Goal: Task Accomplishment & Management: Complete application form

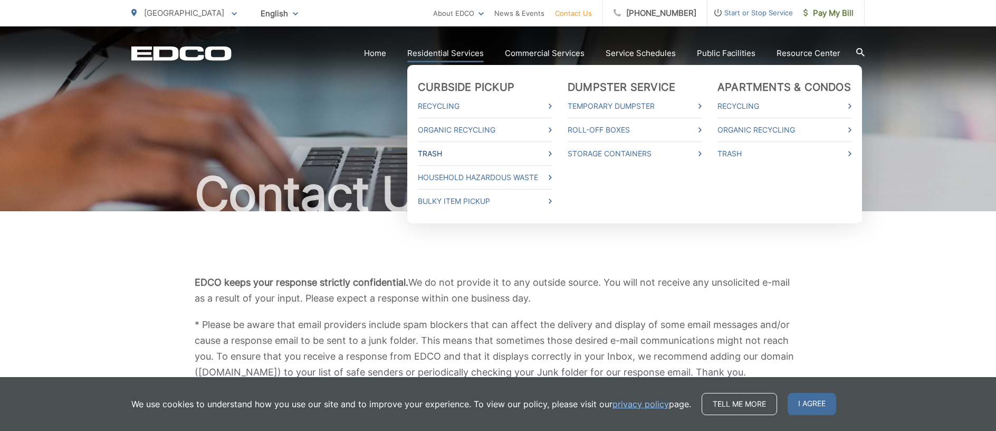
click at [449, 155] on link "Trash" at bounding box center [485, 153] width 134 height 13
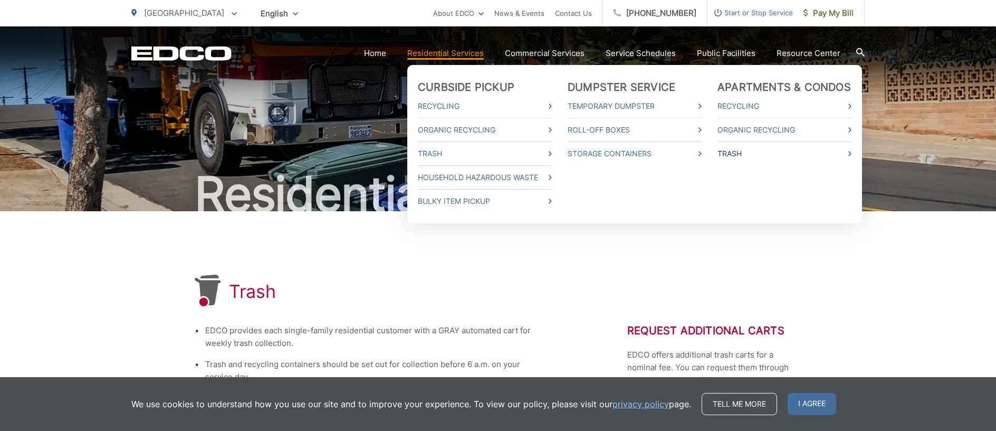
click at [737, 149] on link "Trash" at bounding box center [785, 153] width 134 height 13
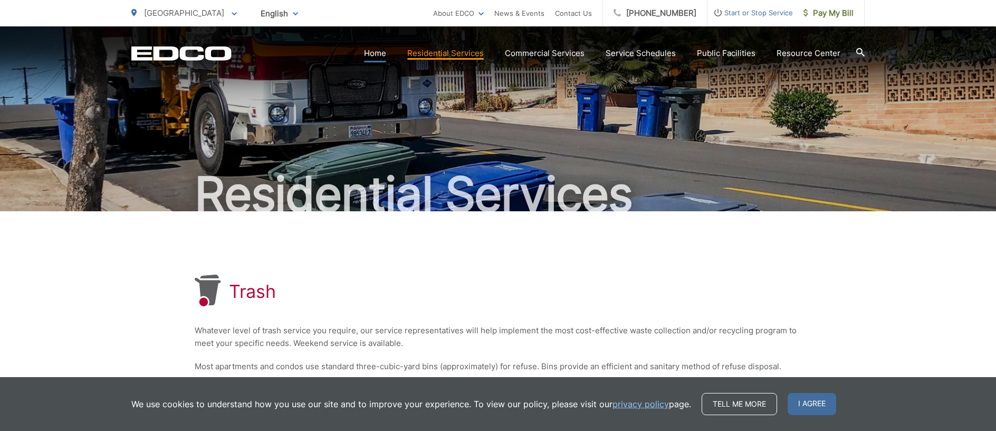
click at [385, 55] on link "Home" at bounding box center [375, 53] width 22 height 13
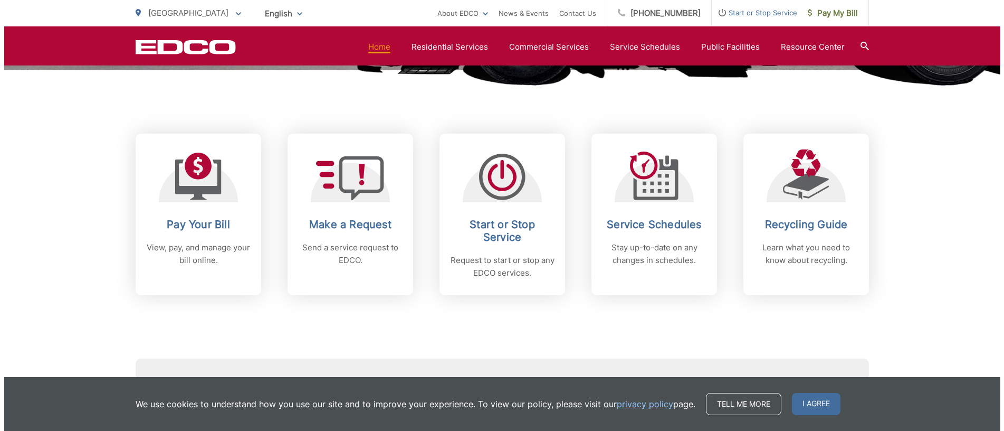
scroll to position [415, 0]
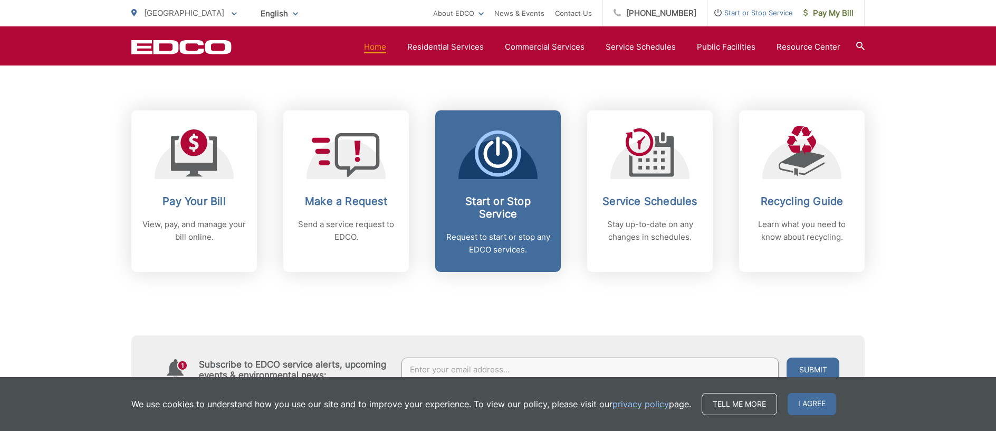
click at [498, 164] on icon at bounding box center [498, 153] width 46 height 46
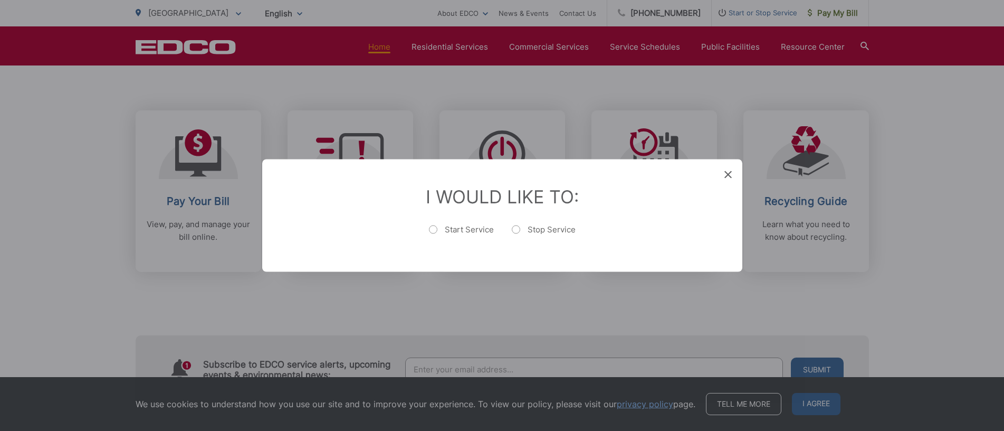
click at [432, 230] on label "Start Service" at bounding box center [461, 234] width 65 height 21
radio input "true"
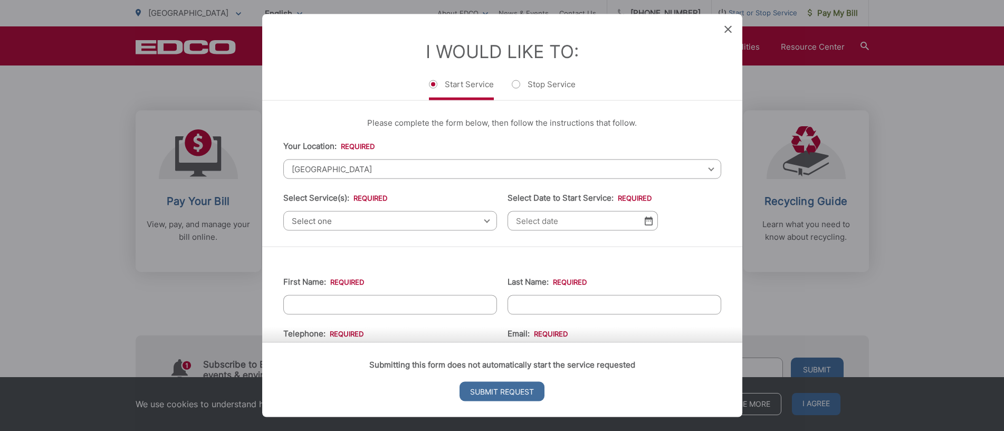
click at [704, 172] on span "[GEOGRAPHIC_DATA]" at bounding box center [502, 169] width 438 height 20
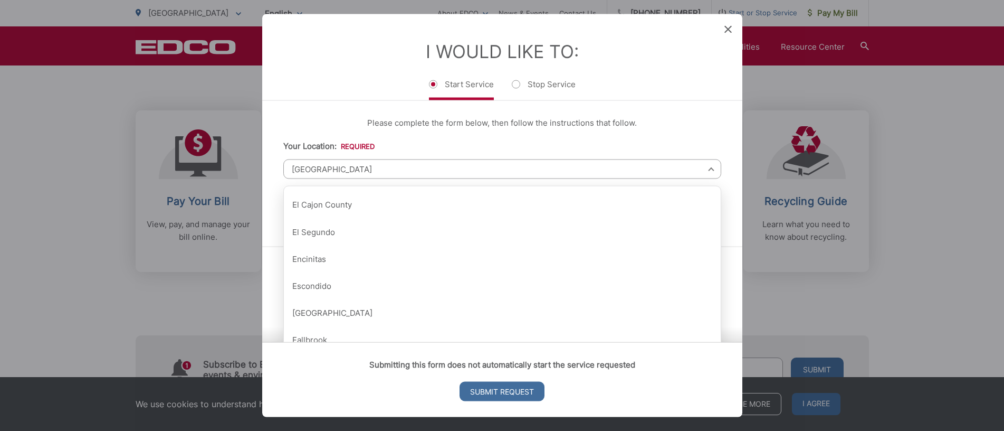
scroll to position [377, 0]
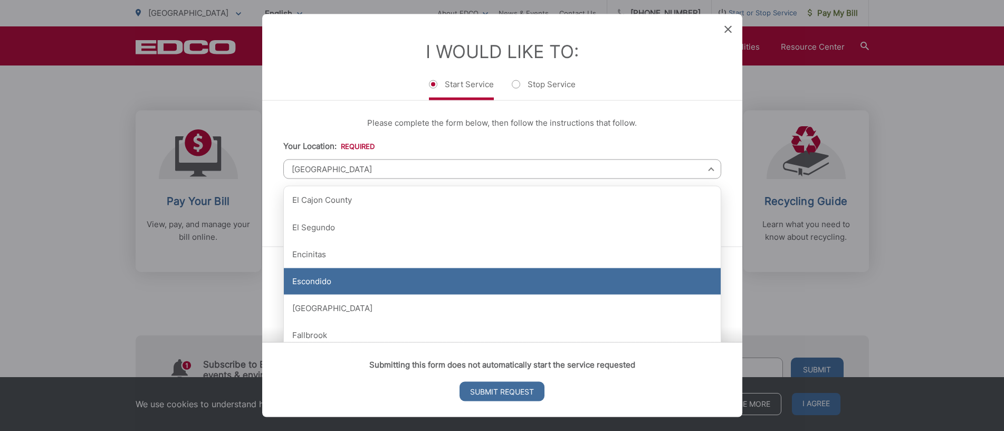
click at [306, 288] on div "Escondido" at bounding box center [502, 281] width 437 height 26
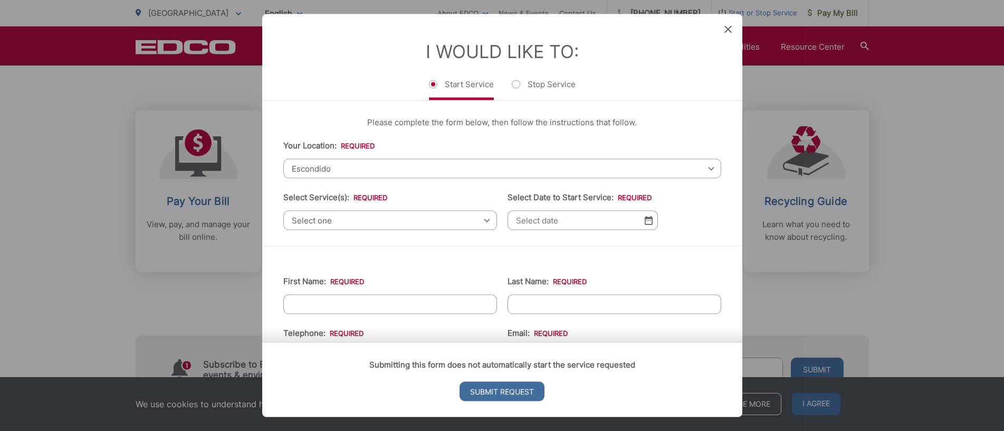
scroll to position [0, 0]
click at [480, 221] on span "Select one" at bounding box center [390, 221] width 214 height 20
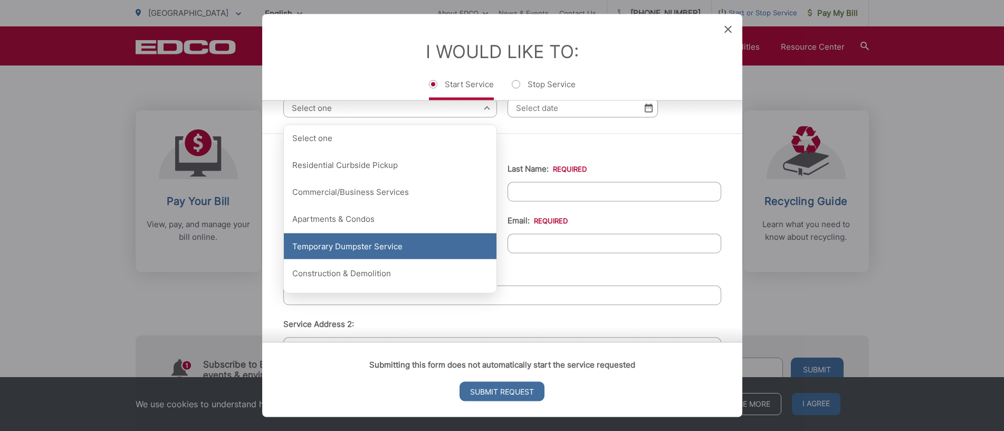
scroll to position [115, 0]
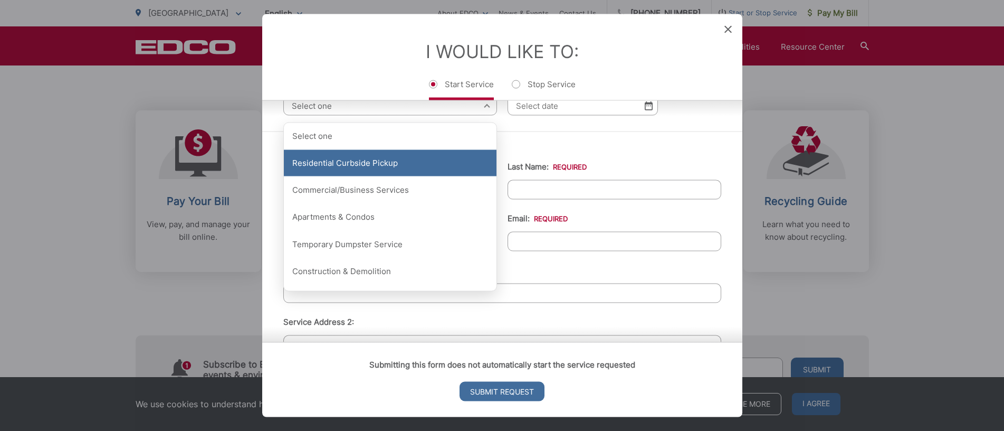
click at [351, 167] on div "Residential Curbside Pickup" at bounding box center [390, 163] width 213 height 26
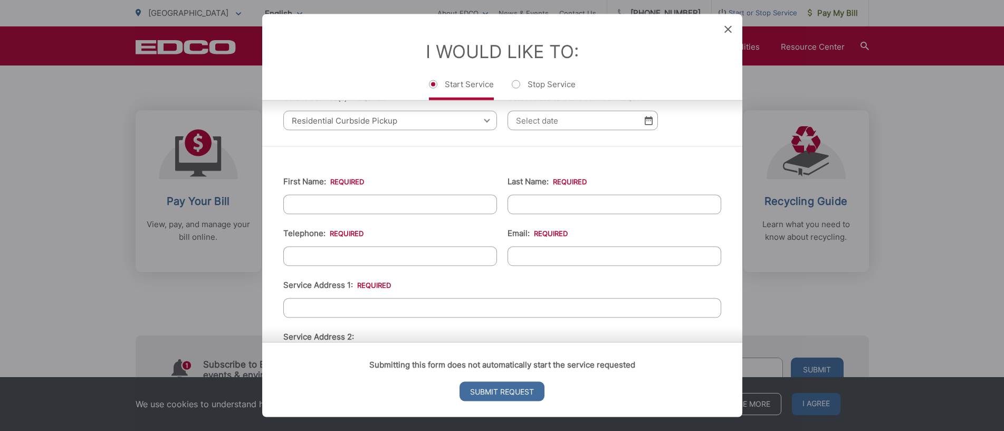
scroll to position [100, 0]
click at [646, 125] on img at bounding box center [649, 121] width 8 height 9
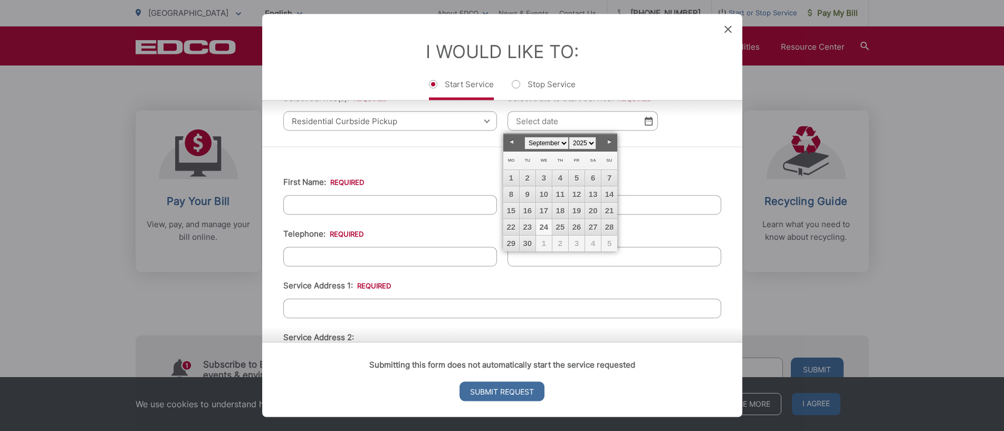
click at [542, 226] on link "24" at bounding box center [544, 227] width 16 height 16
type input "[DATE]"
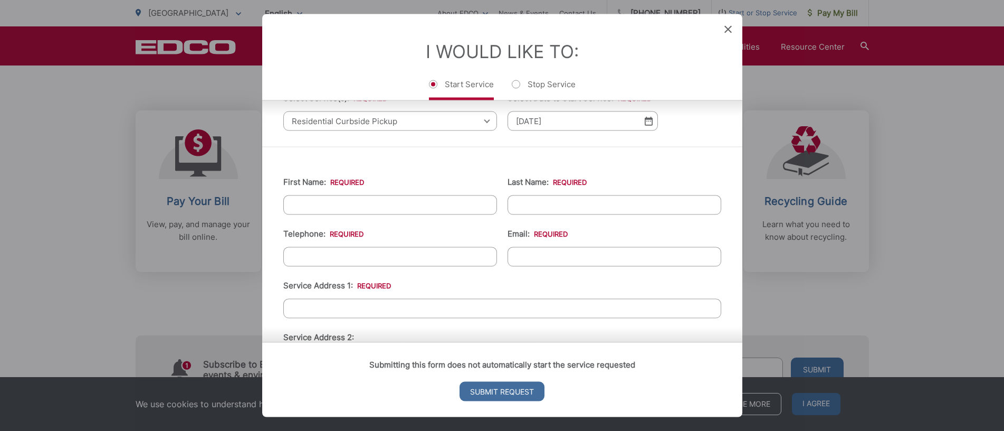
click at [307, 203] on input "First Name: *" at bounding box center [390, 205] width 214 height 20
type input "[PERSON_NAME]"
type input "Krutop"
type input "[PHONE_NUMBER]"
paste input "[EMAIL_ADDRESS][DOMAIN_NAME]"
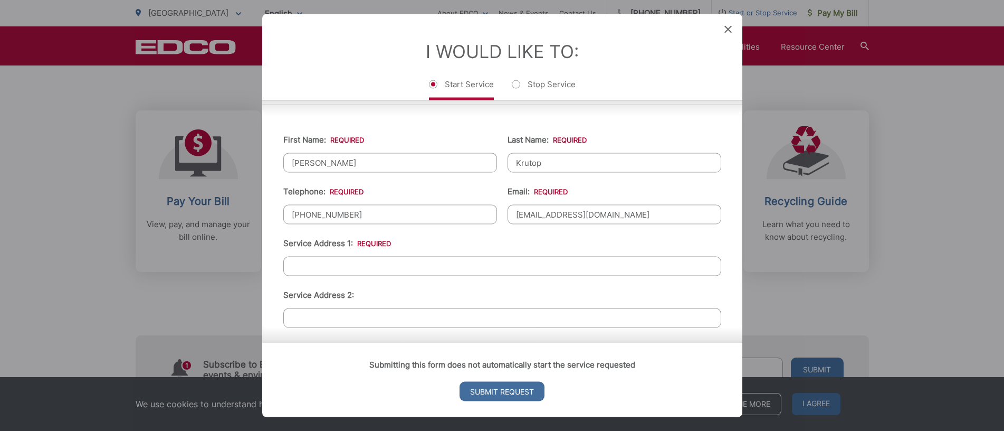
scroll to position [164, 0]
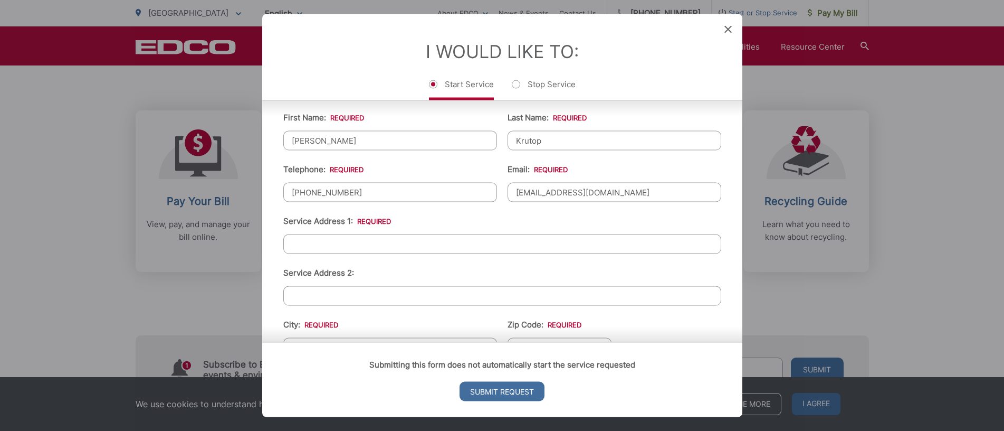
type input "[EMAIL_ADDRESS][DOMAIN_NAME]"
click at [290, 244] on input "Service Address 1: *" at bounding box center [502, 244] width 438 height 20
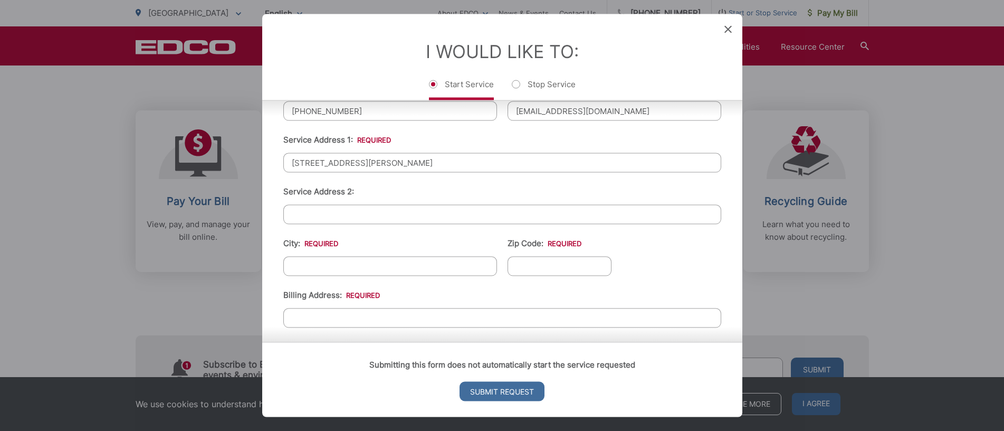
scroll to position [267, 0]
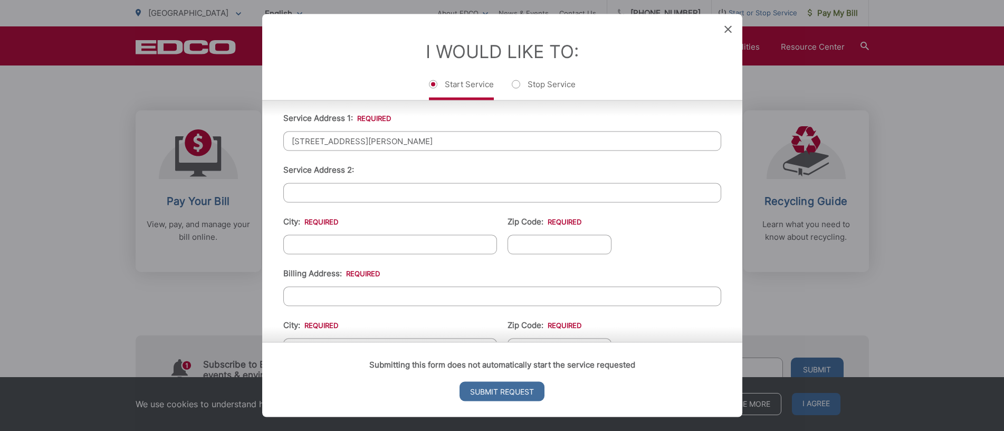
type input "[STREET_ADDRESS][PERSON_NAME]"
click at [296, 247] on input "City: *" at bounding box center [390, 245] width 214 height 20
type input "Escondido"
type input "92029"
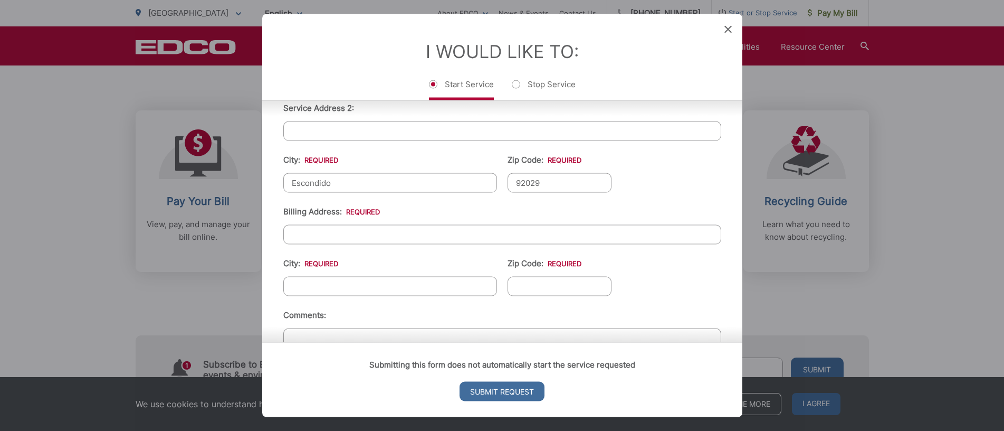
scroll to position [338, 0]
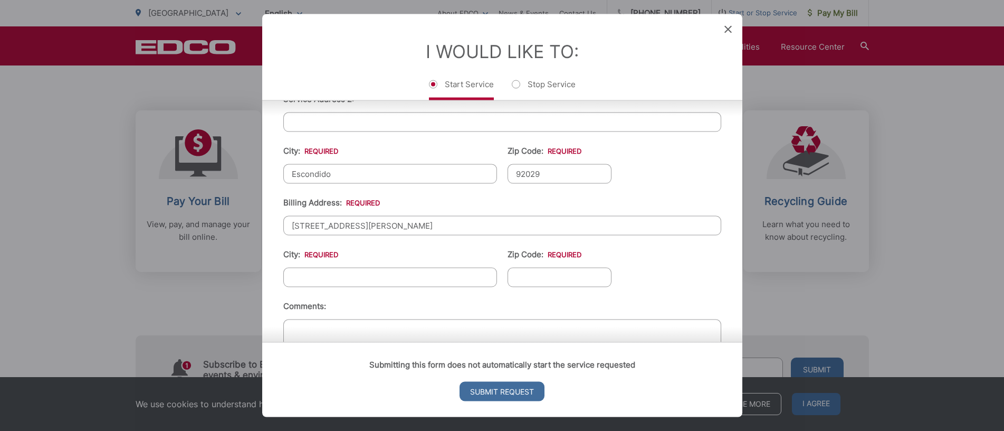
click at [311, 278] on input "City: *" at bounding box center [390, 278] width 214 height 20
click at [403, 229] on input "[STREET_ADDRESS][PERSON_NAME]" at bounding box center [502, 226] width 438 height 20
type input "[STREET_ADDRESS][PERSON_NAME]"
click at [316, 277] on input "City: *" at bounding box center [390, 278] width 214 height 20
type input "[GEOGRAPHIC_DATA]"
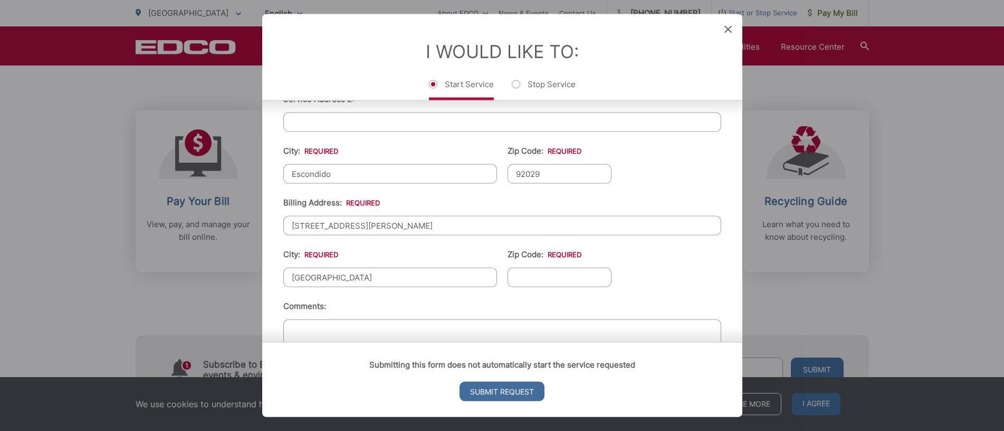
type input "("
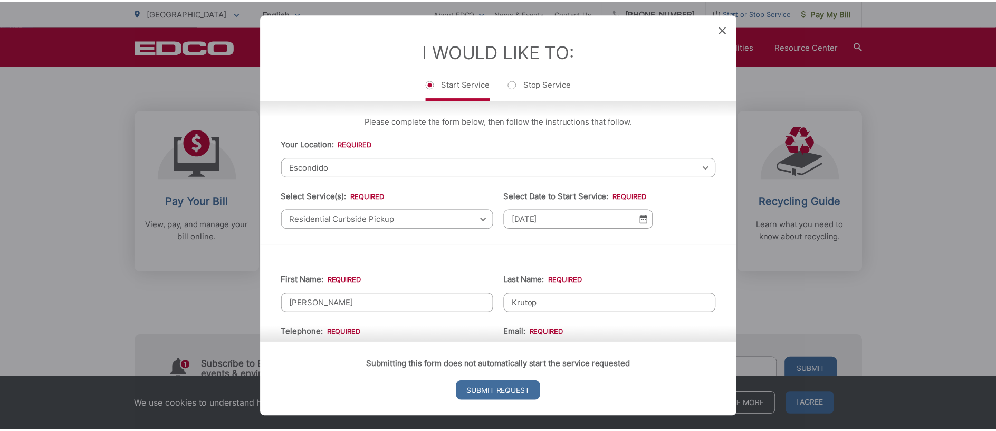
scroll to position [0, 0]
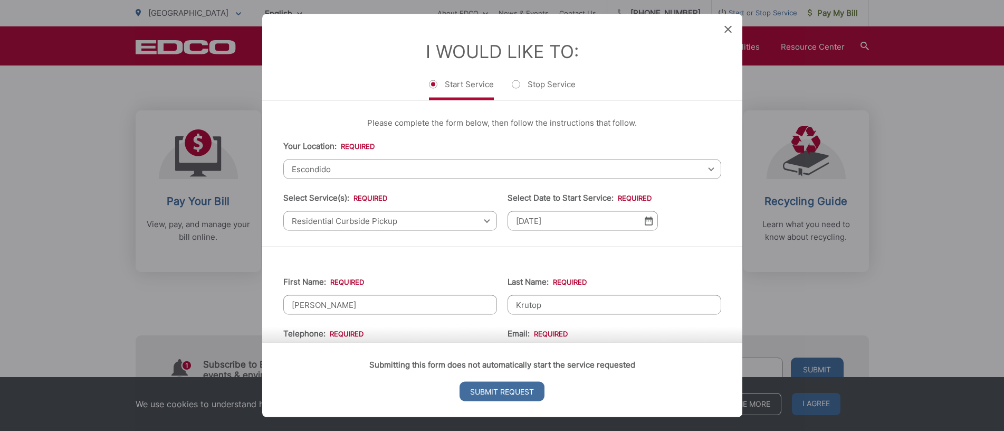
type input "92131"
click at [727, 30] on icon at bounding box center [728, 29] width 7 height 7
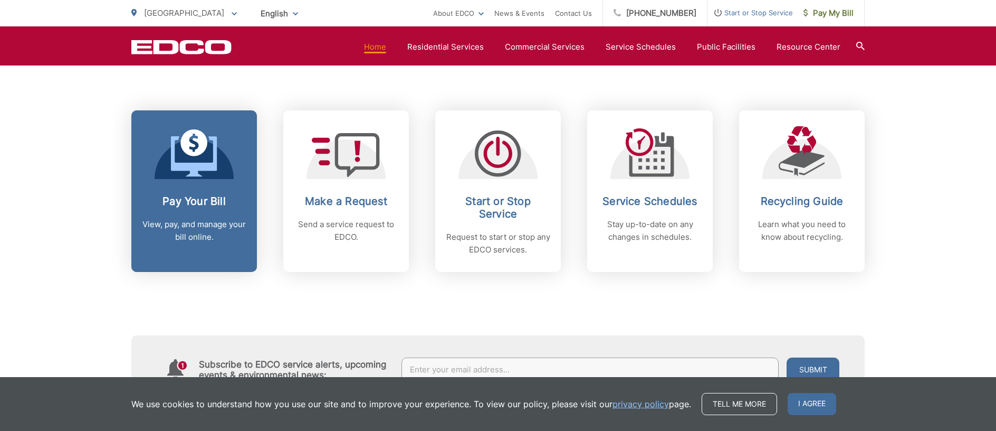
click at [185, 178] on span at bounding box center [194, 154] width 46 height 50
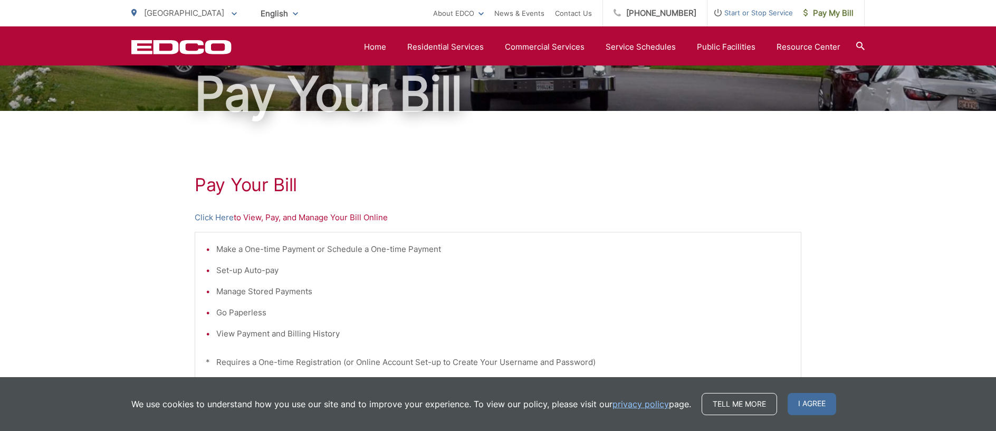
scroll to position [67, 0]
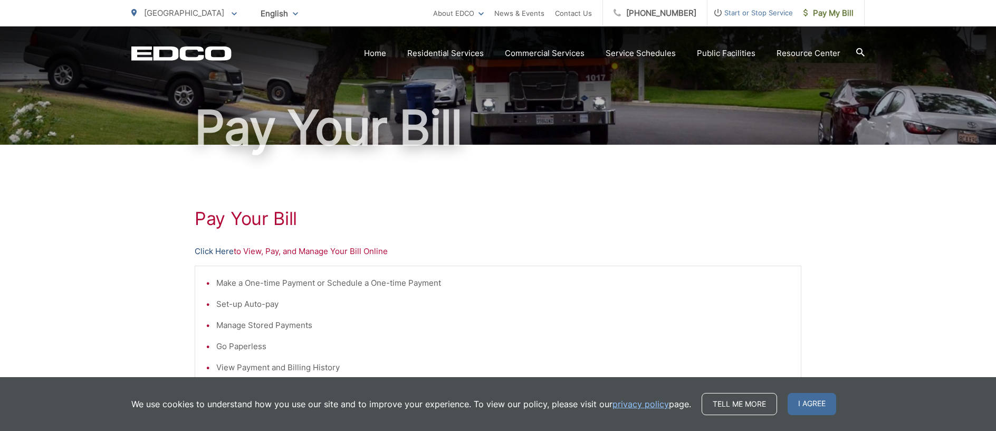
click at [209, 250] on link "Click Here" at bounding box center [214, 251] width 39 height 13
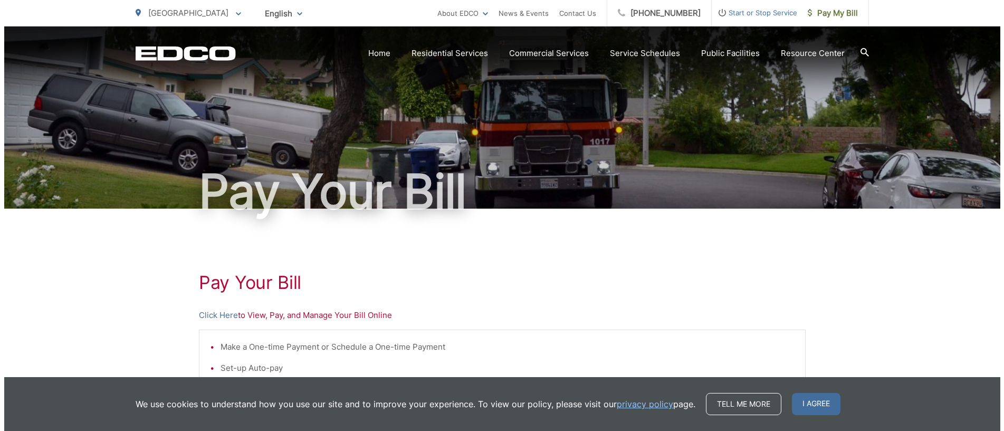
scroll to position [0, 0]
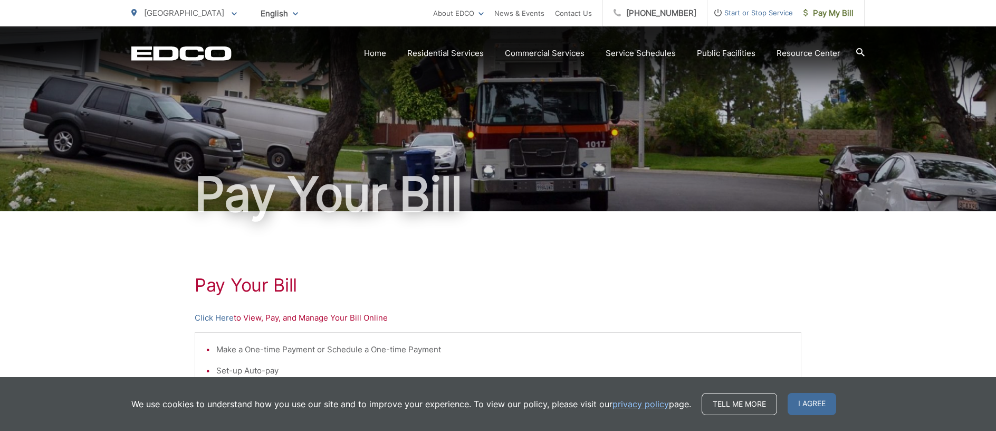
click at [752, 12] on span "Start or Stop Service" at bounding box center [751, 12] width 86 height 13
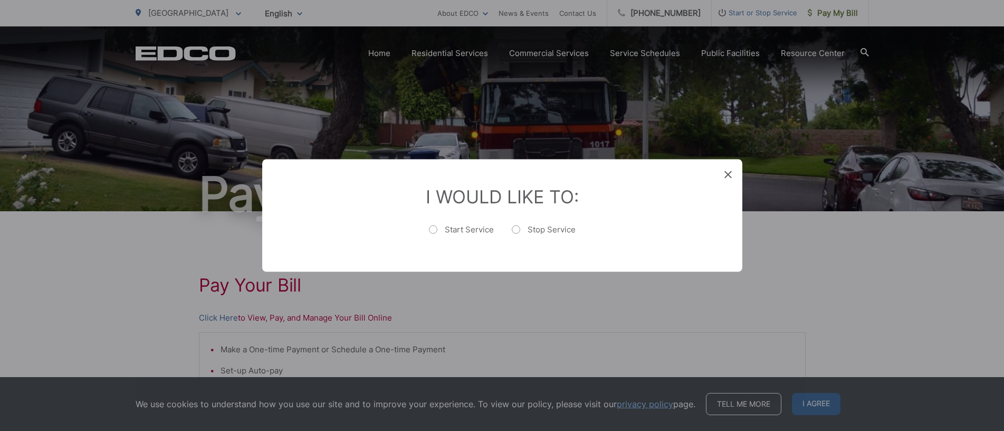
click at [436, 231] on label "Start Service" at bounding box center [461, 234] width 65 height 21
radio input "true"
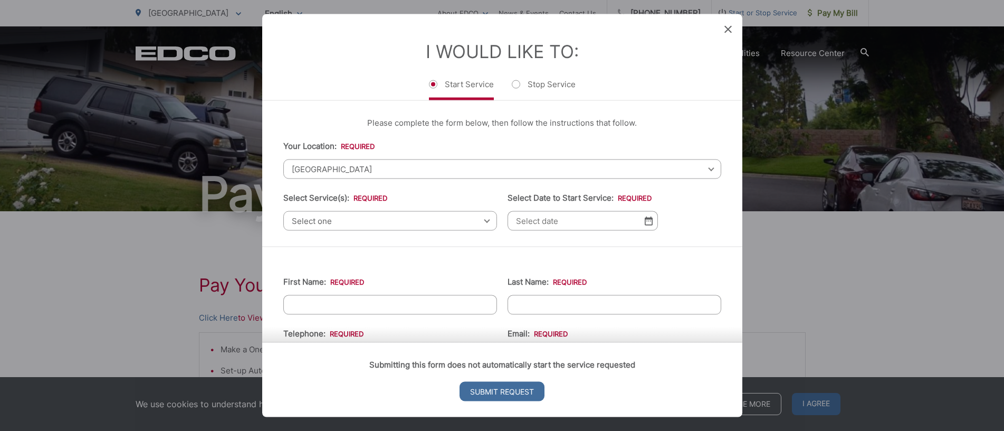
click at [358, 217] on span "Select one" at bounding box center [390, 221] width 214 height 20
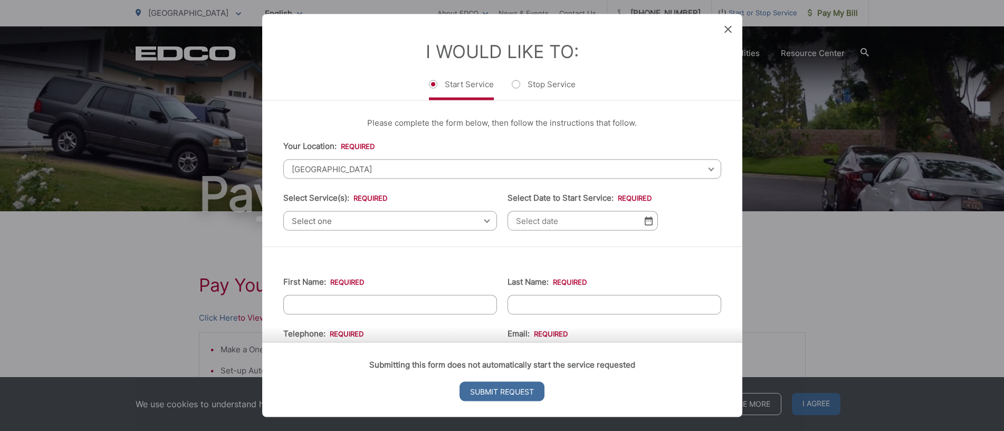
click at [705, 170] on span "[GEOGRAPHIC_DATA]" at bounding box center [502, 169] width 438 height 20
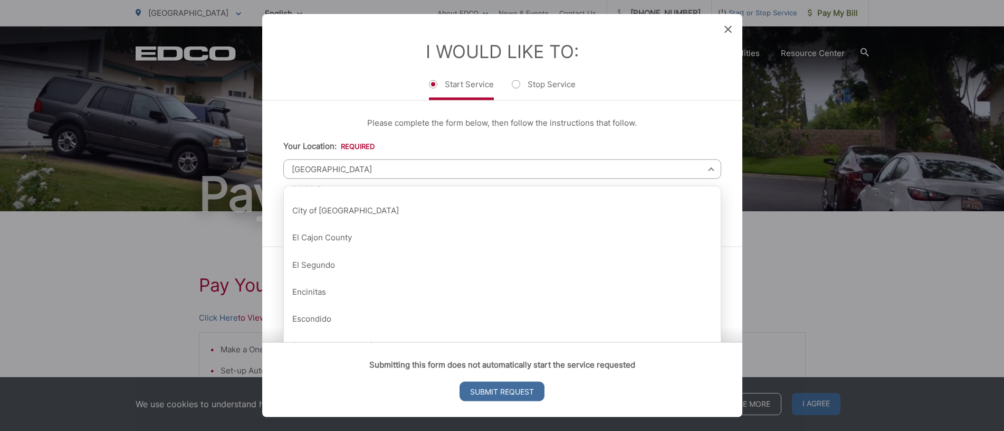
scroll to position [343, 0]
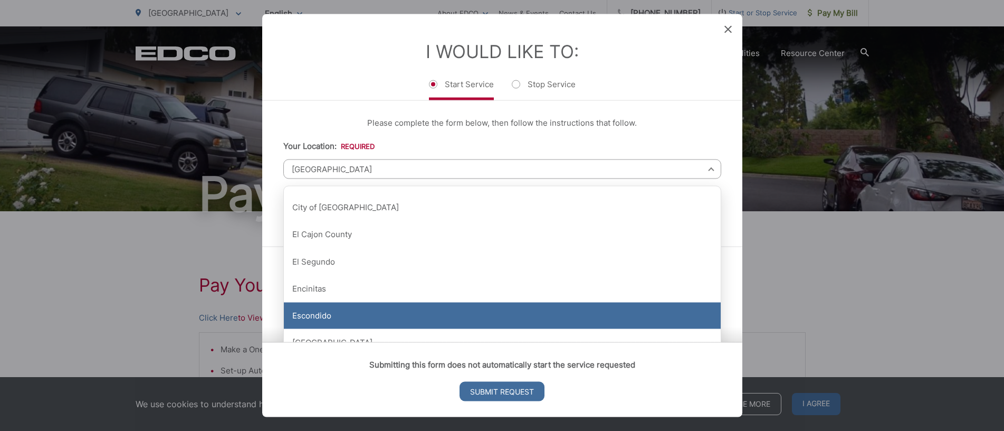
click at [308, 318] on div "Escondido" at bounding box center [502, 315] width 437 height 26
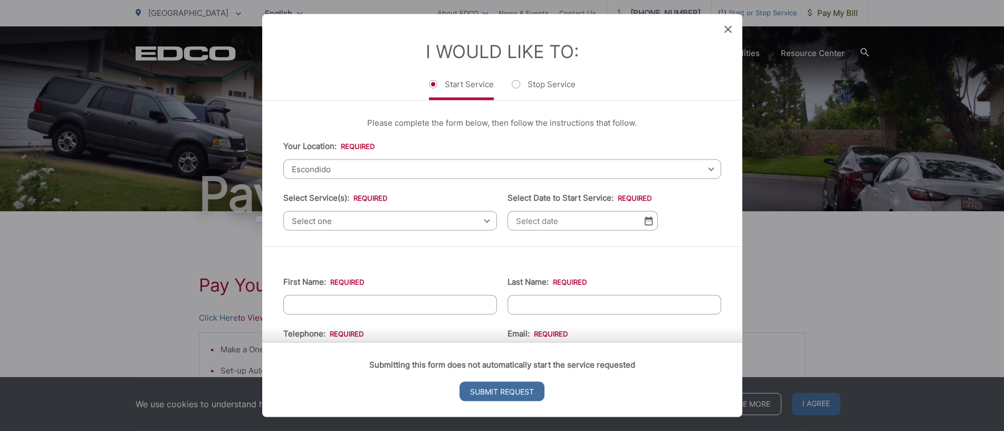
click at [480, 223] on span "Select one" at bounding box center [390, 221] width 214 height 20
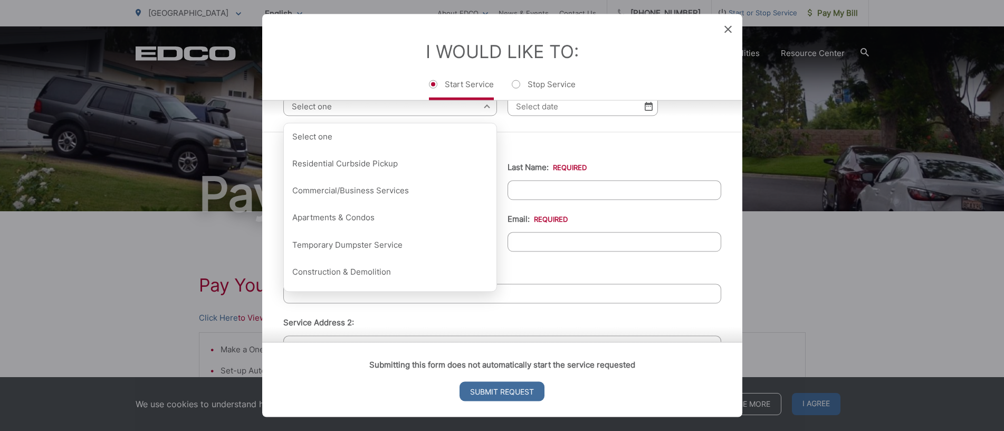
scroll to position [112, 0]
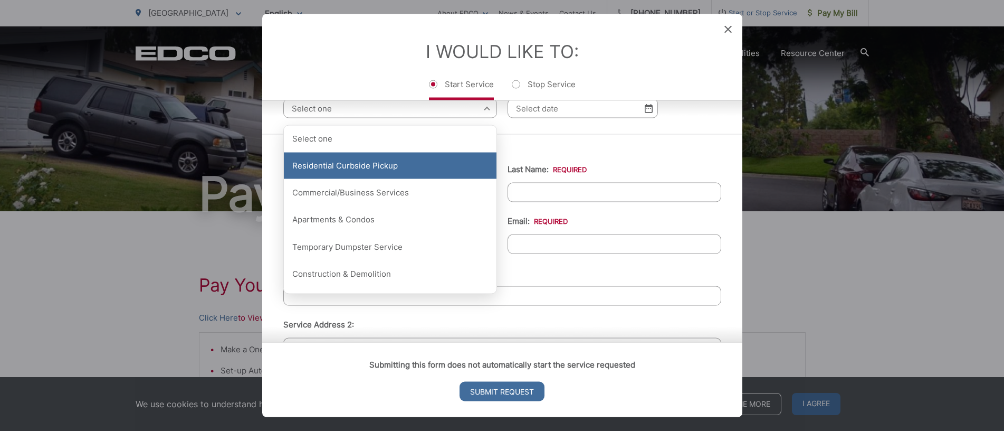
click at [362, 168] on div "Residential Curbside Pickup" at bounding box center [390, 166] width 213 height 26
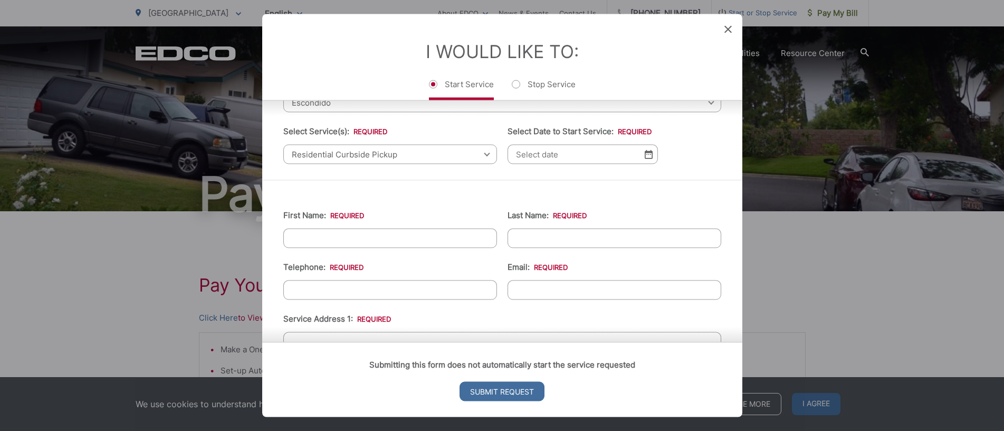
scroll to position [64, 0]
click at [646, 158] on img at bounding box center [649, 156] width 8 height 9
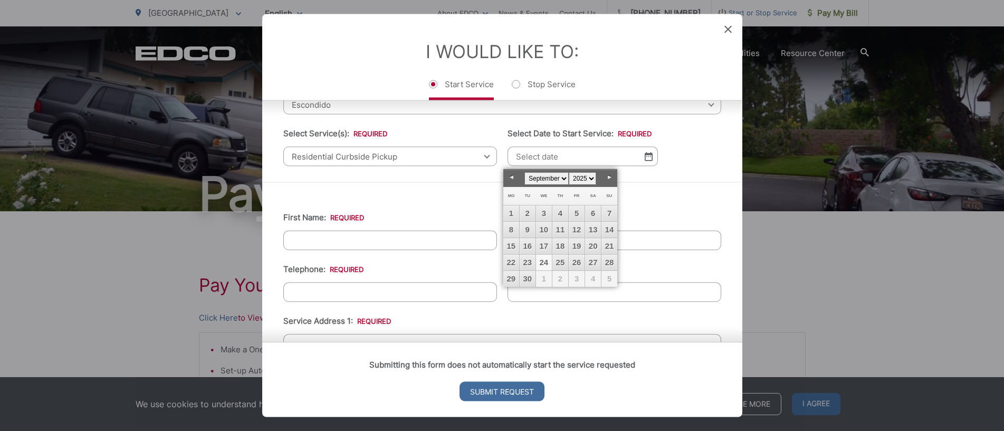
click at [546, 260] on link "24" at bounding box center [544, 262] width 16 height 16
type input "[DATE]"
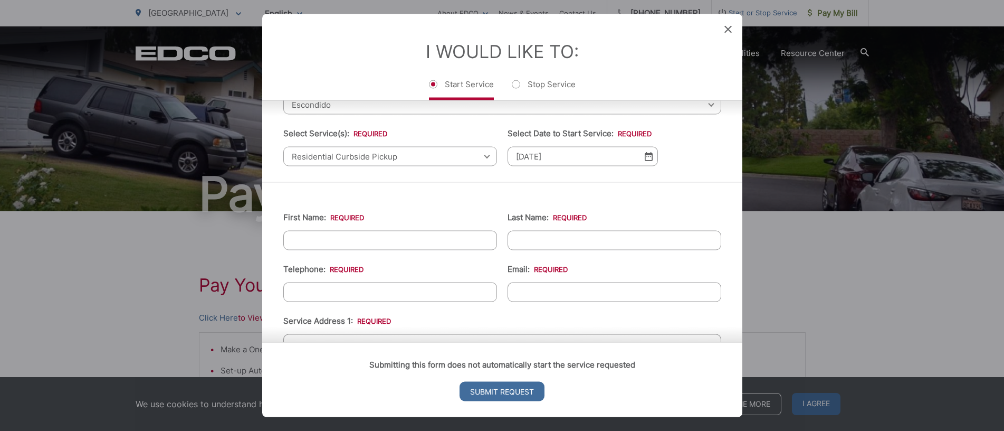
click at [309, 243] on input "First Name: *" at bounding box center [390, 241] width 214 height 20
type input "[PERSON_NAME]"
type input "Krutop"
type input "[PHONE_NUMBER]"
paste input "[EMAIL_ADDRESS][DOMAIN_NAME]"
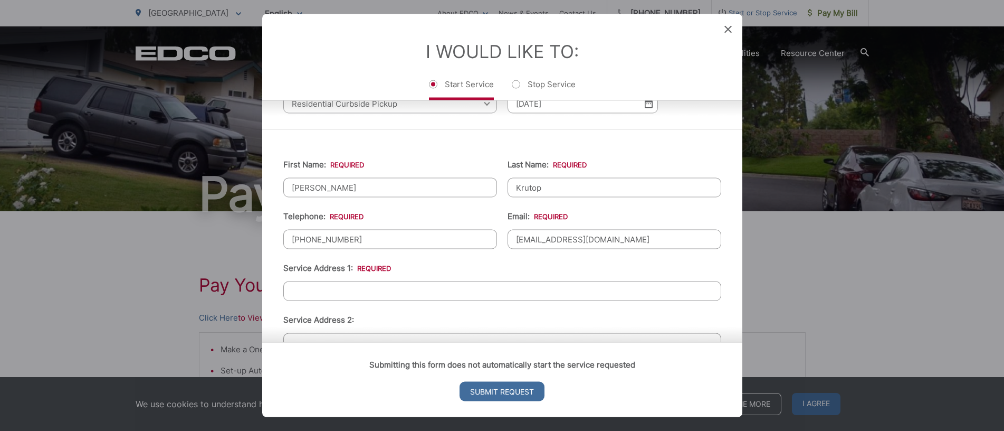
scroll to position [185, 0]
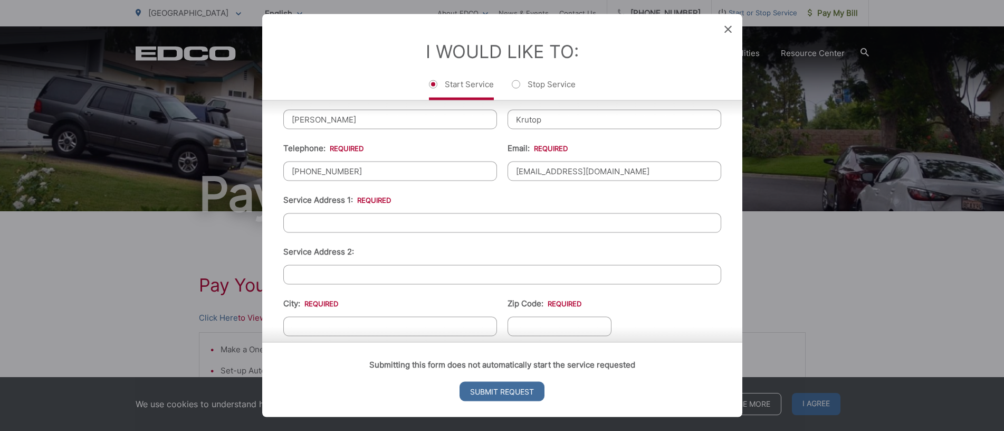
type input "[EMAIL_ADDRESS][DOMAIN_NAME]"
click at [308, 224] on input "Service Address 1: *" at bounding box center [502, 223] width 438 height 20
type input "[STREET_ADDRESS][PERSON_NAME]"
click at [300, 323] on input "City: *" at bounding box center [390, 327] width 214 height 20
click at [319, 326] on input "Escondo" at bounding box center [390, 327] width 214 height 20
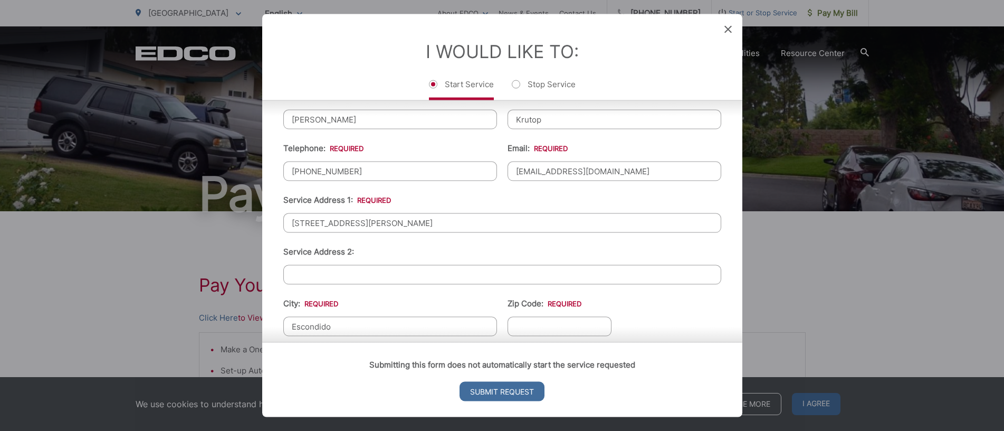
type input "Escondido"
click at [521, 324] on input "Zip Code: *" at bounding box center [560, 327] width 105 height 20
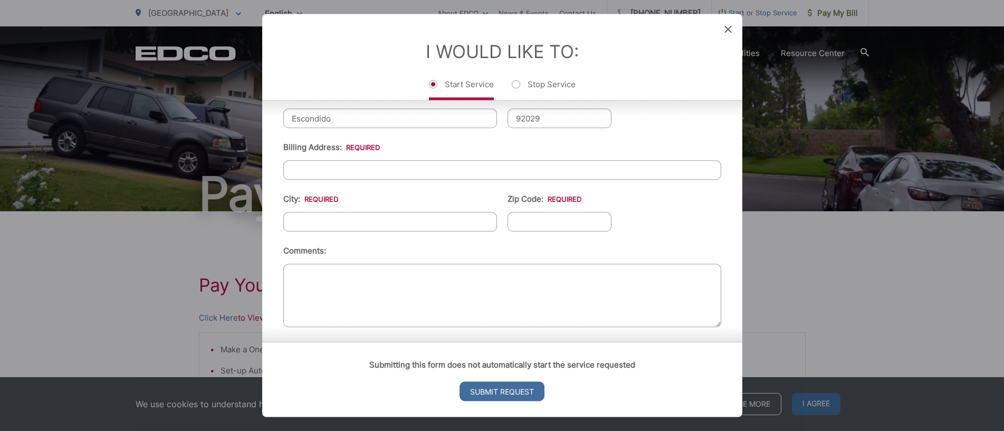
scroll to position [398, 0]
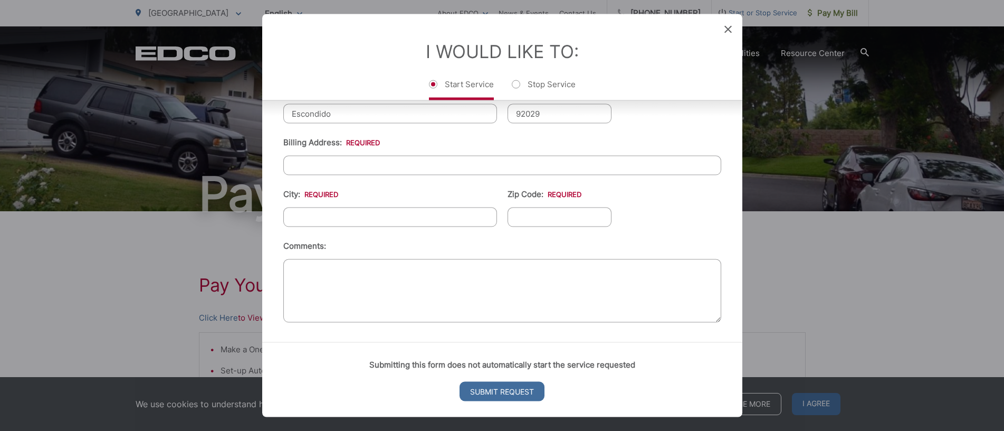
type input "92029"
click at [293, 165] on input "Billing Address: *" at bounding box center [502, 166] width 438 height 20
type input "9815 Carroll Canyon Road"
click at [299, 220] on input "City: *" at bounding box center [390, 217] width 214 height 20
type input "[GEOGRAPHIC_DATA]"
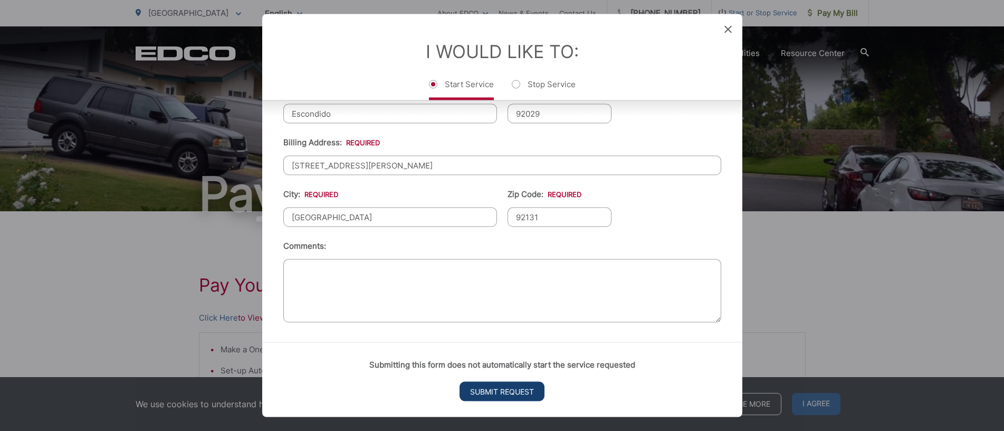
type input "92131"
click at [493, 392] on input "Submit Request" at bounding box center [502, 391] width 85 height 20
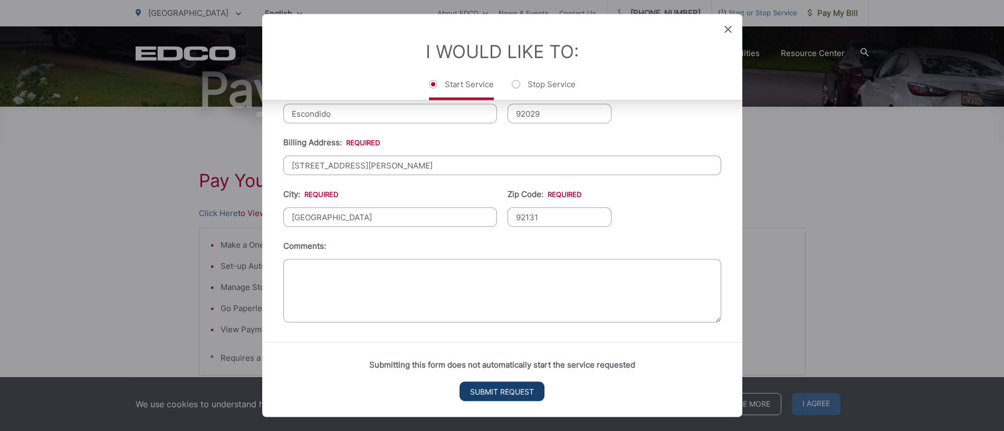
scroll to position [0, 0]
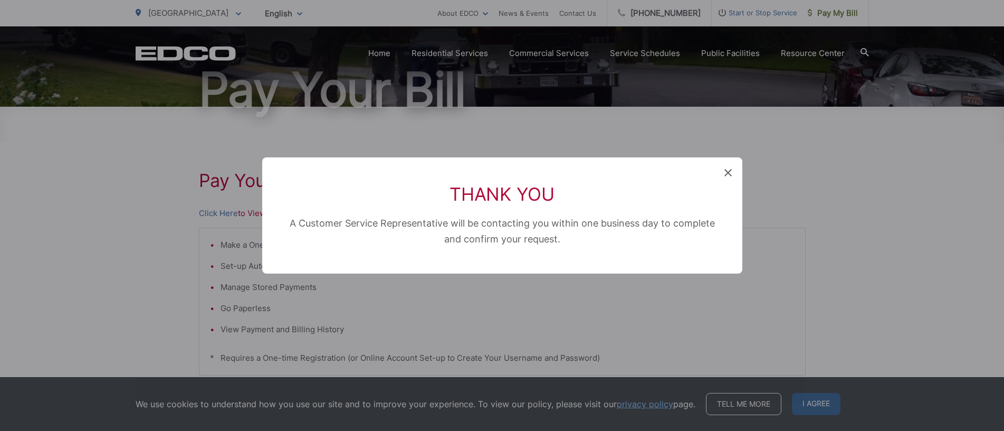
click at [727, 173] on icon at bounding box center [728, 172] width 7 height 7
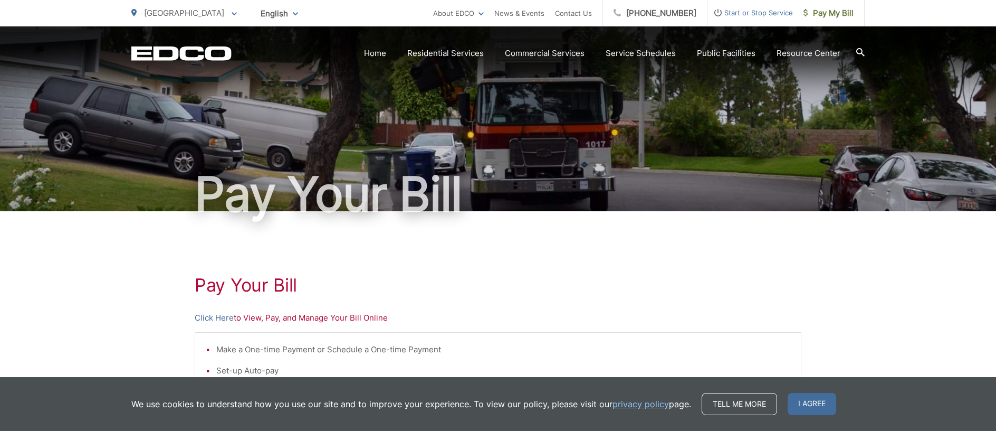
click at [759, 15] on span "Start or Stop Service" at bounding box center [751, 12] width 86 height 13
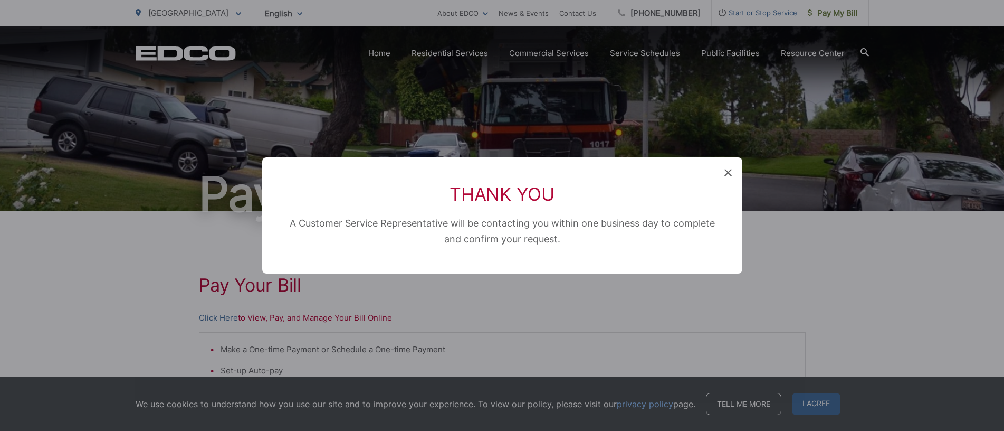
click at [729, 170] on icon at bounding box center [728, 172] width 7 height 7
